Goal: Information Seeking & Learning: Find specific fact

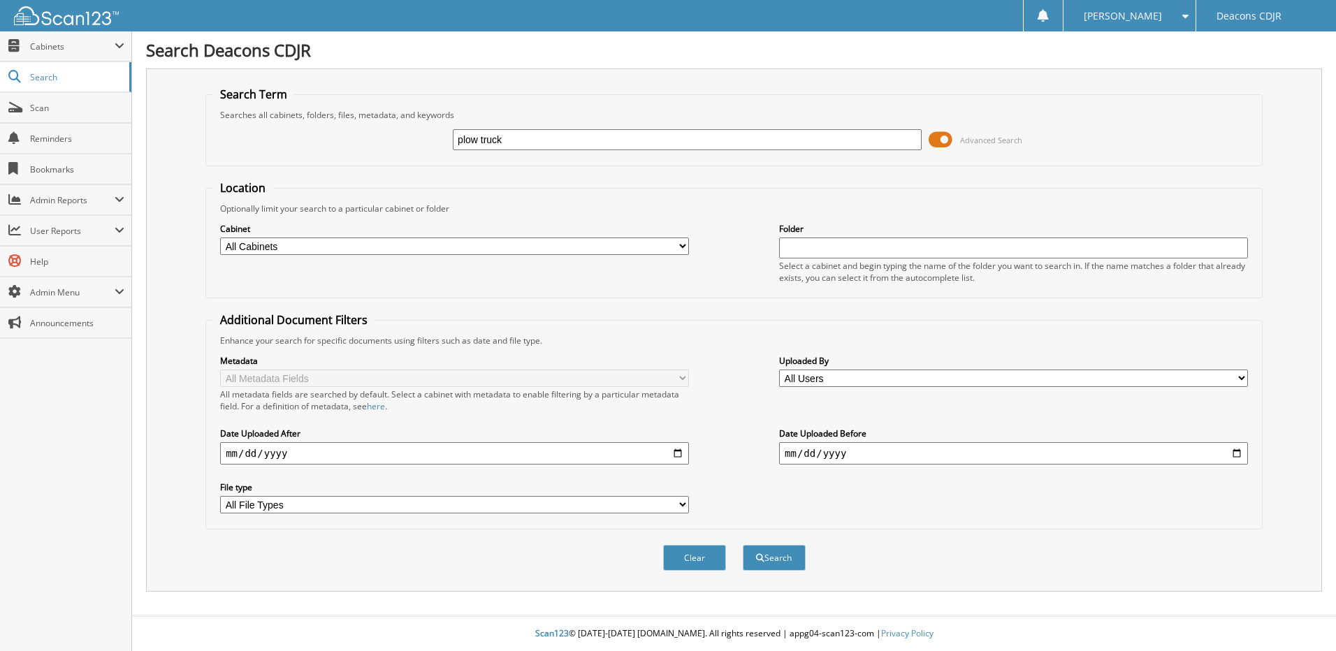
type input "plow truck"
click at [743, 545] on button "Search" at bounding box center [774, 558] width 63 height 26
type input "plow truck"
click at [680, 247] on select "All Cabinets ACCOUNTS PAYABLE ACCOUNTS RECEIVABLE CAR DEALS DEAD DEALS-CREDIT H…" at bounding box center [454, 246] width 469 height 17
select select "13058"
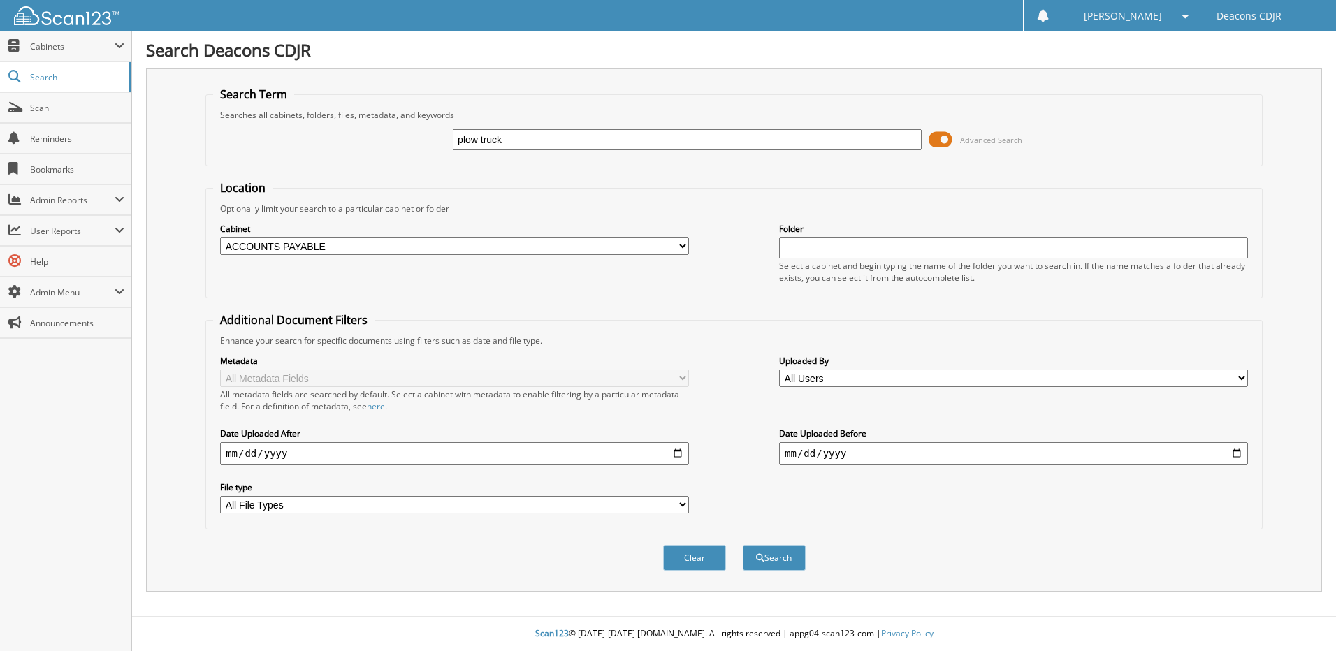
click at [220, 238] on select "All Cabinets ACCOUNTS PAYABLE ACCOUNTS RECEIVABLE CAR DEALS DEAD DEALS-CREDIT H…" at bounding box center [454, 246] width 469 height 17
click at [695, 564] on button "Clear" at bounding box center [694, 558] width 63 height 26
select select
click at [489, 139] on input "text" at bounding box center [687, 139] width 469 height 21
type input "l"
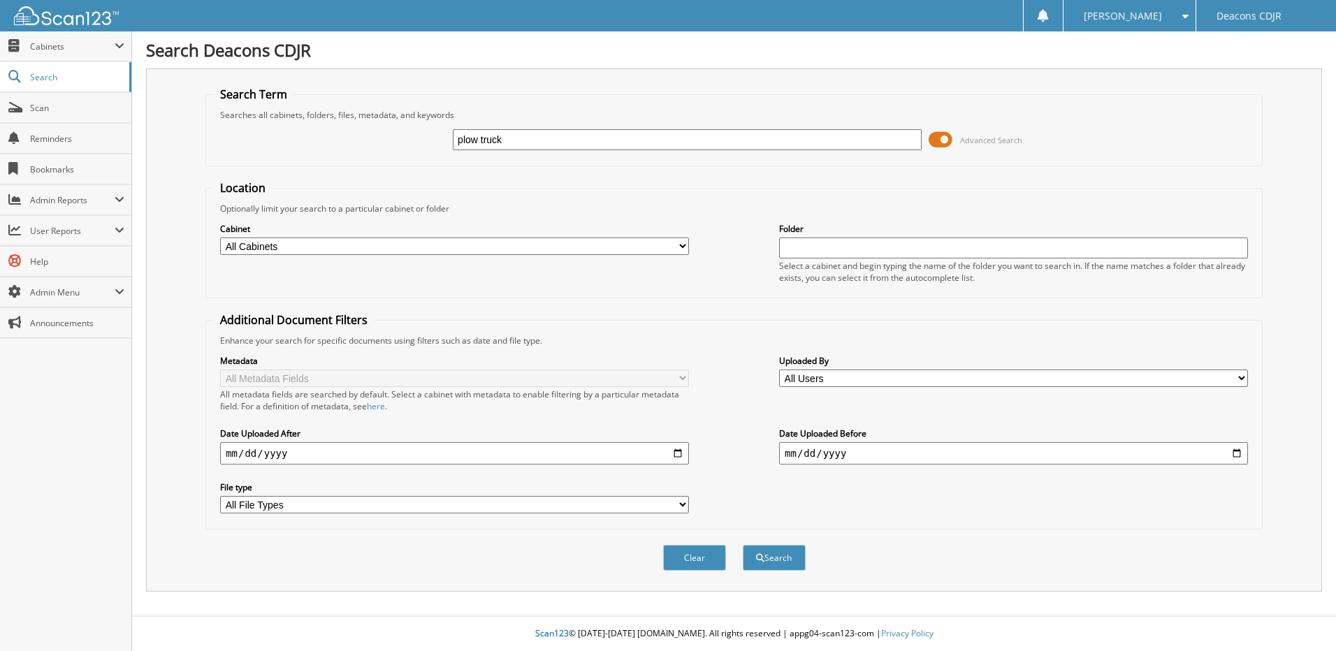
type input "plow truck"
select select "13058"
click at [781, 560] on button "Search" at bounding box center [774, 558] width 63 height 26
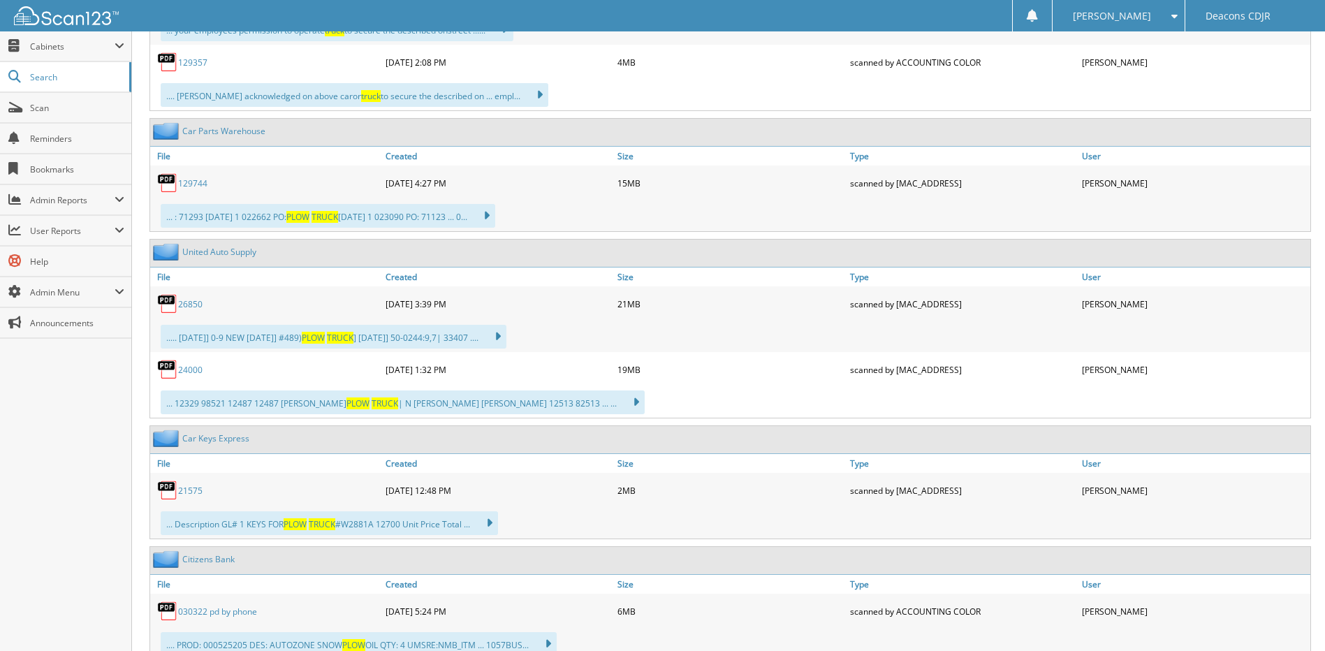
scroll to position [727, 0]
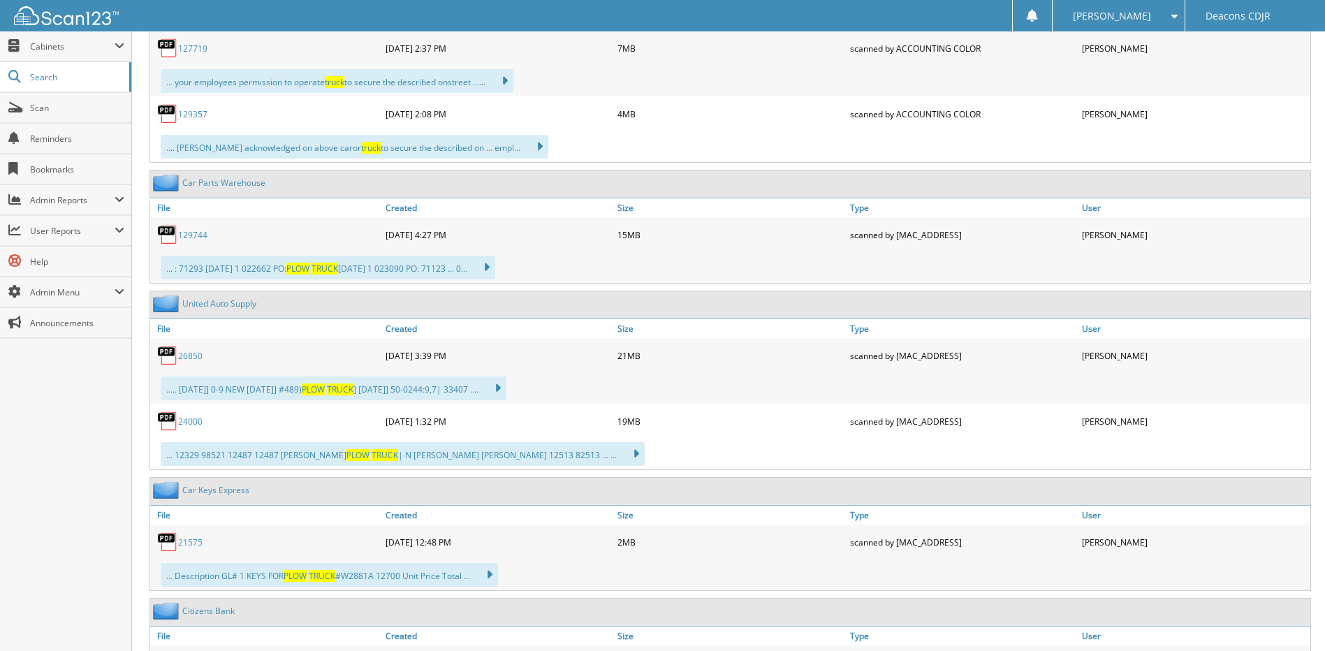
click at [193, 356] on link "26850" at bounding box center [190, 356] width 24 height 12
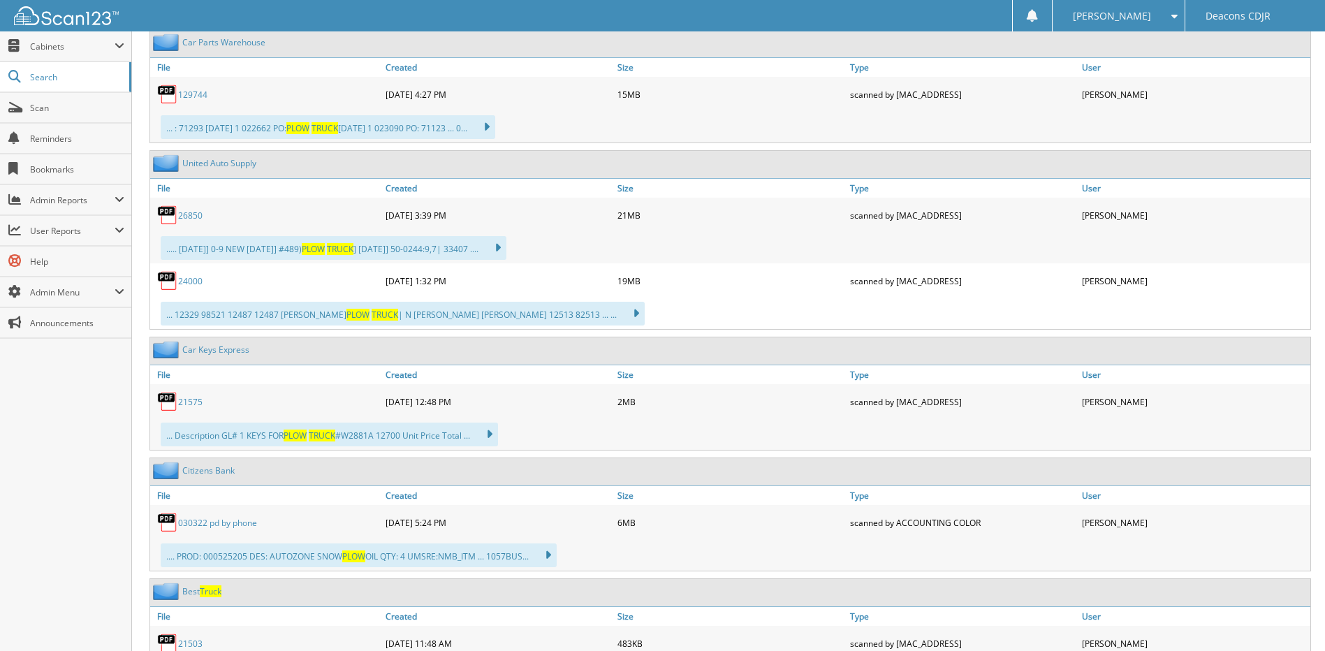
scroll to position [866, 0]
click at [285, 439] on div "... Description GL# 1 KEYS FOR PLOW TRUCK #W2881A 12700 Unit Price Total ... ..…" at bounding box center [329, 435] width 337 height 24
